Goal: Find specific page/section: Find specific page/section

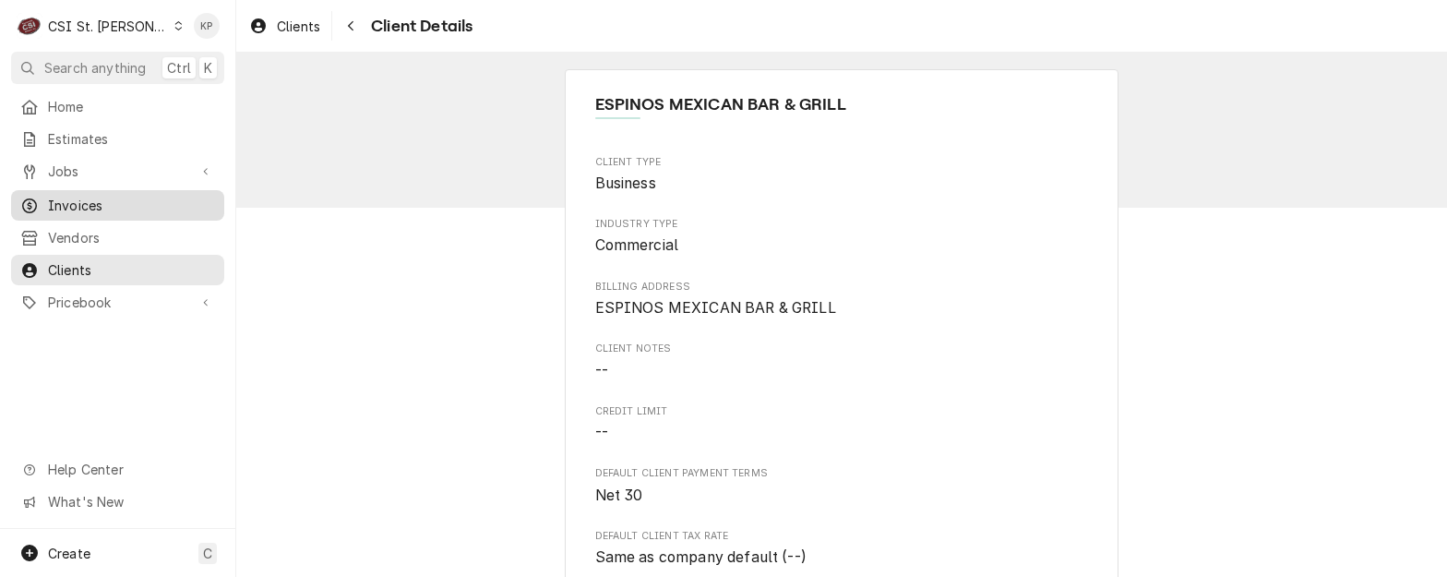
click at [52, 203] on span "Invoices" at bounding box center [131, 205] width 167 height 19
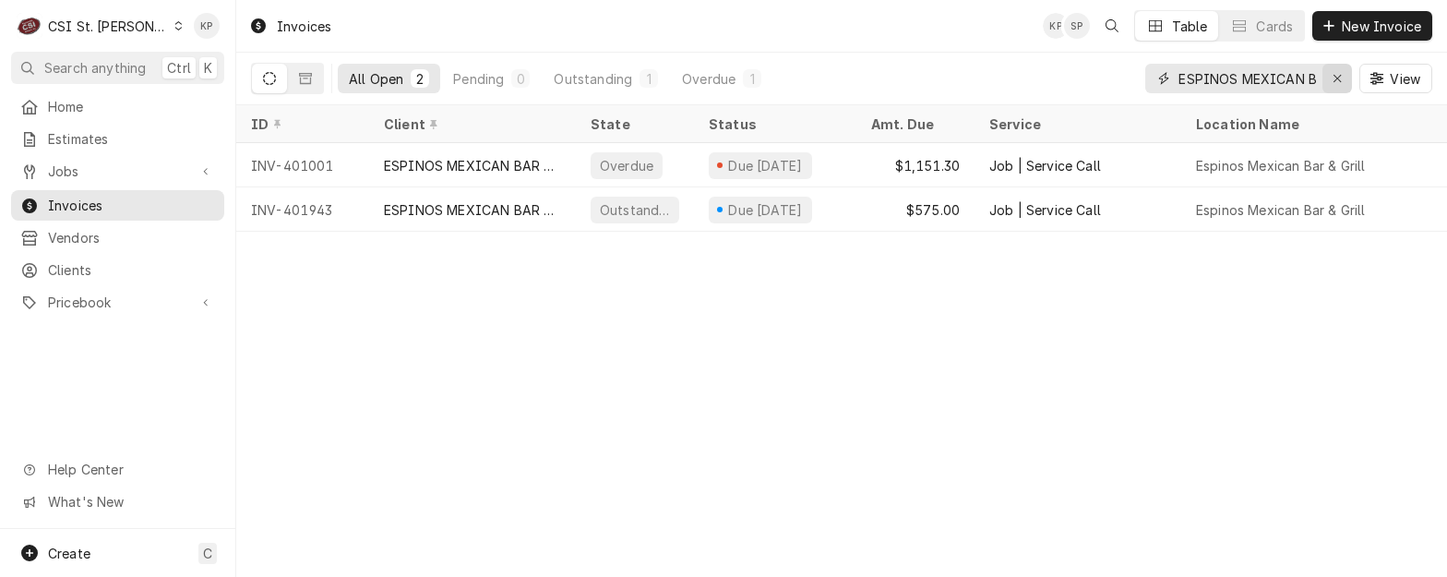
drag, startPoint x: 1335, startPoint y: 72, endPoint x: 1254, endPoint y: 86, distance: 82.4
click at [1334, 72] on icon "Erase input" at bounding box center [1338, 78] width 10 height 13
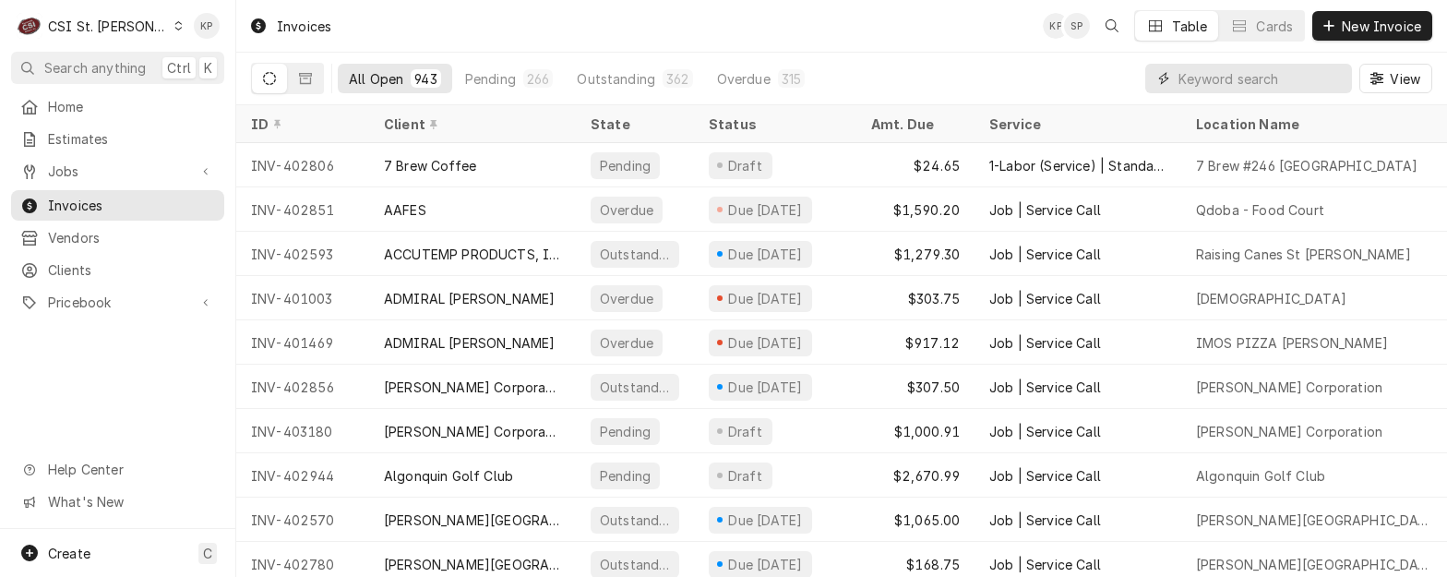
click at [1246, 79] on input "Dynamic Content Wrapper" at bounding box center [1260, 79] width 164 height 30
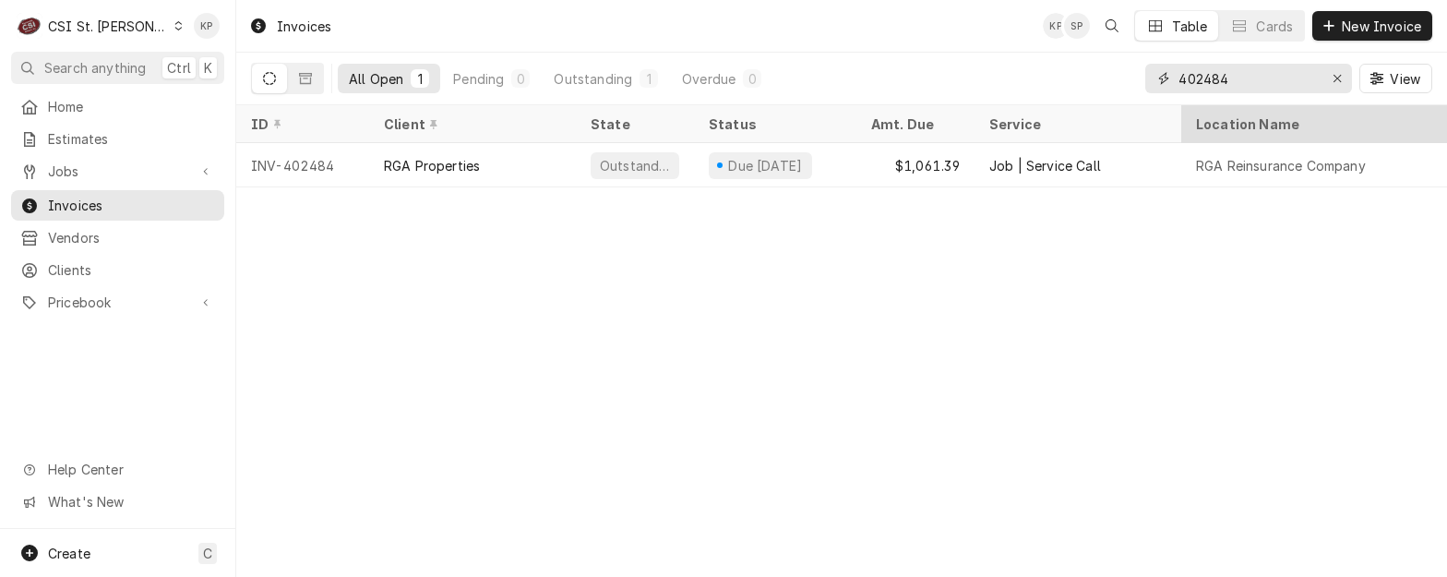
type input "402484"
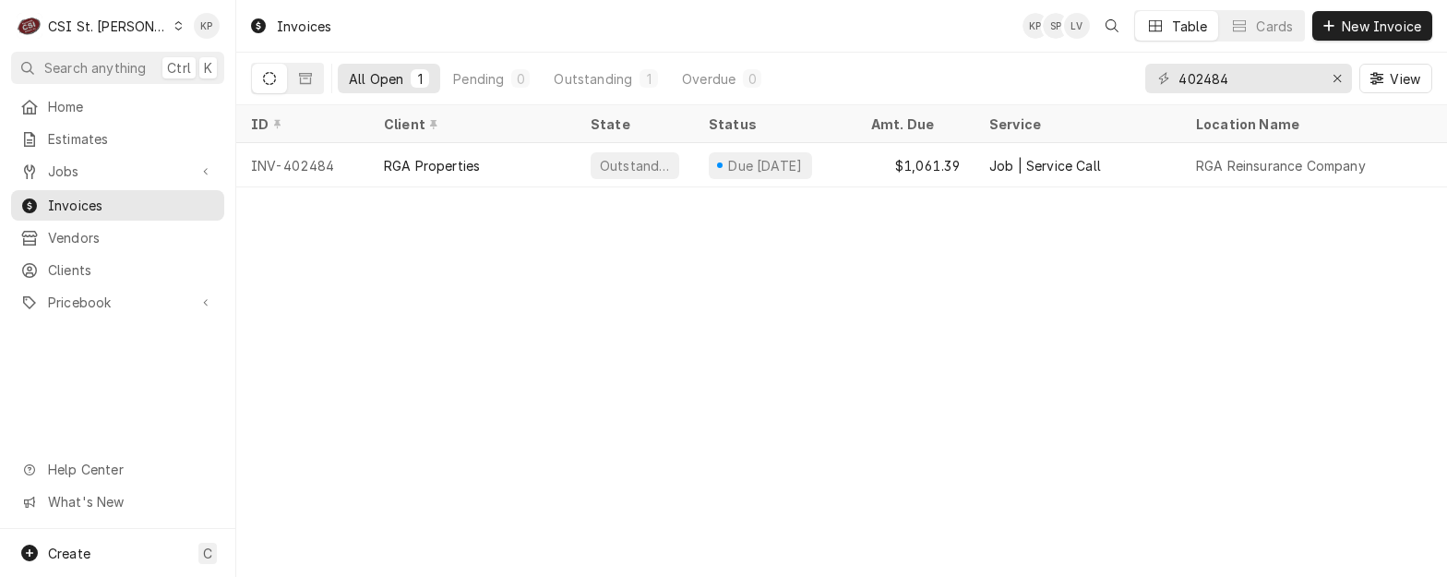
drag, startPoint x: 805, startPoint y: 259, endPoint x: 725, endPoint y: 263, distance: 79.4
click at [804, 259] on div "Invoices KP SP LV Table Cards New Invoice All Open 1 Pending 0 Outstanding 1 Ov…" at bounding box center [841, 288] width 1211 height 577
